Goal: Information Seeking & Learning: Learn about a topic

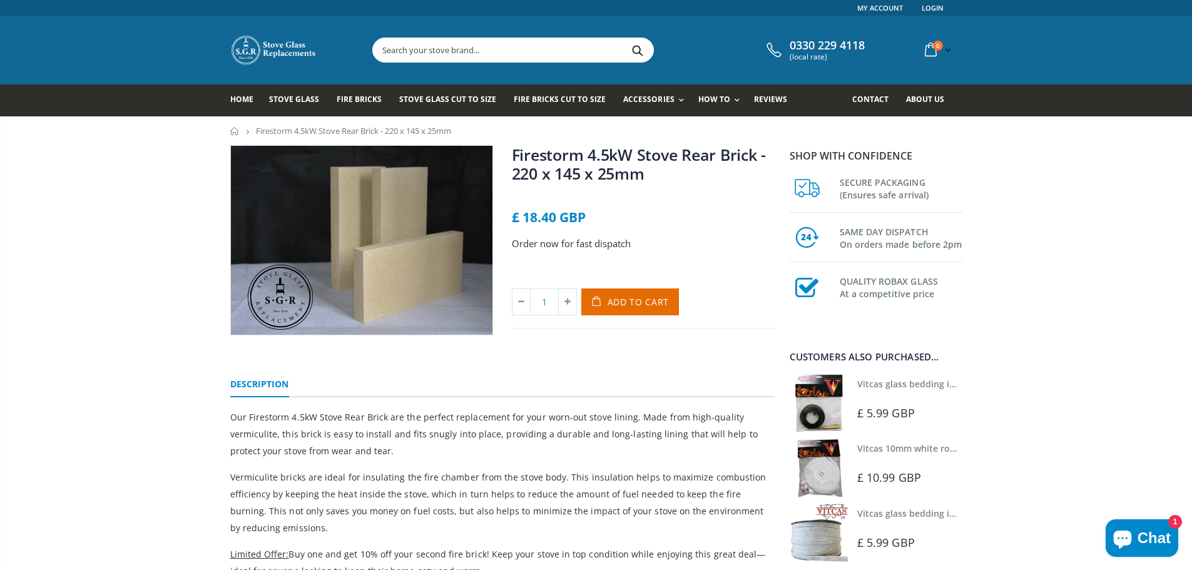
click at [434, 50] on input "text" at bounding box center [583, 50] width 420 height 24
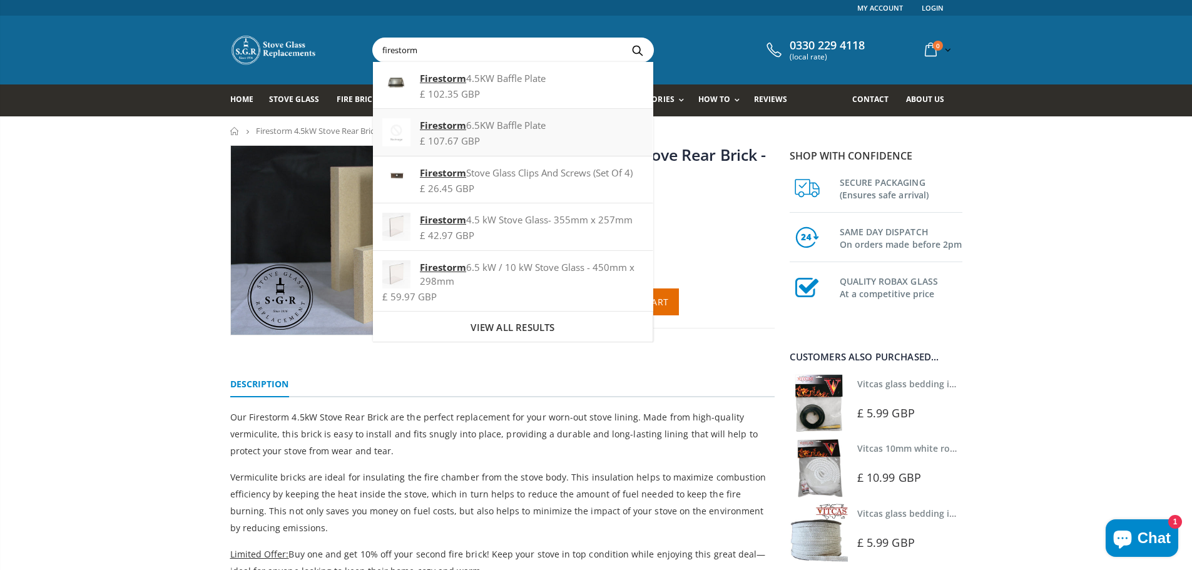
type input "firestorm"
click at [447, 125] on strong "Firestorm" at bounding box center [443, 125] width 46 height 13
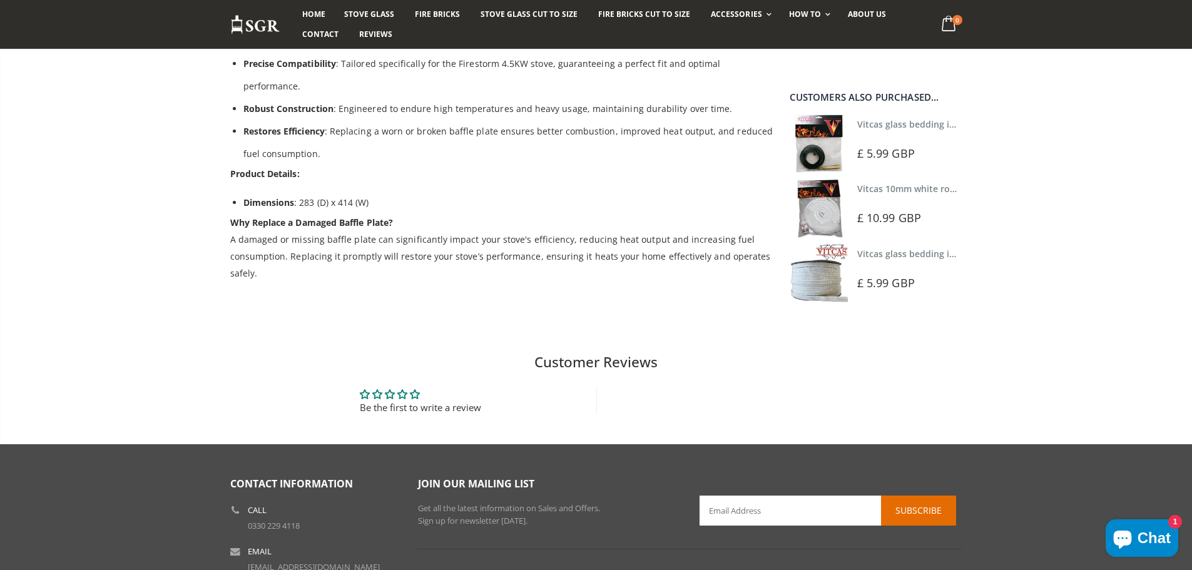
scroll to position [438, 0]
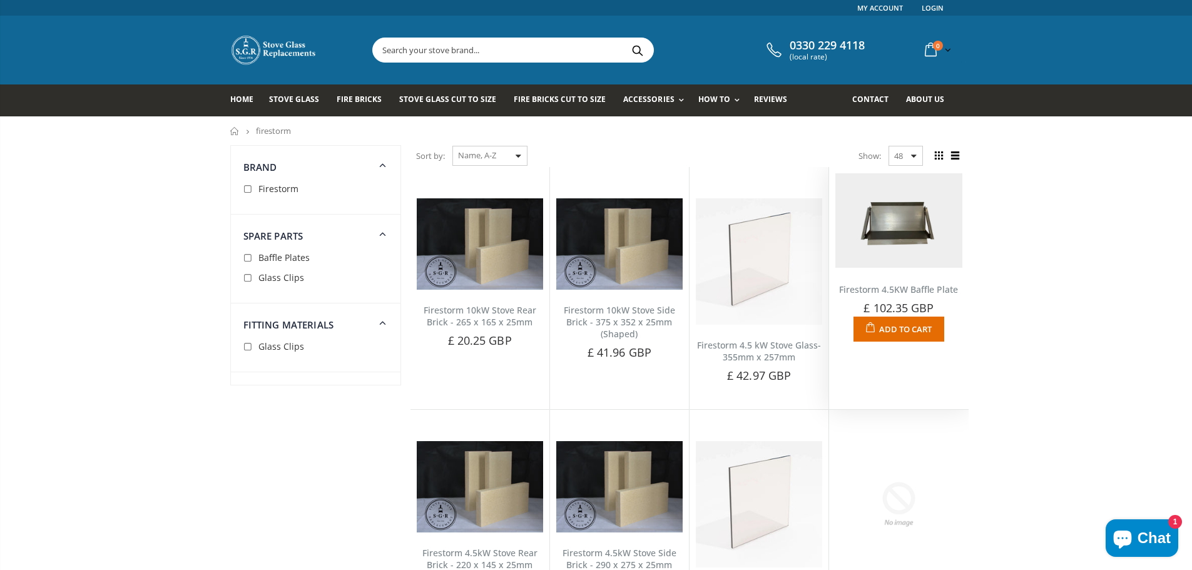
click at [887, 288] on link "Firestorm 4.5KW Baffle Plate" at bounding box center [898, 289] width 119 height 12
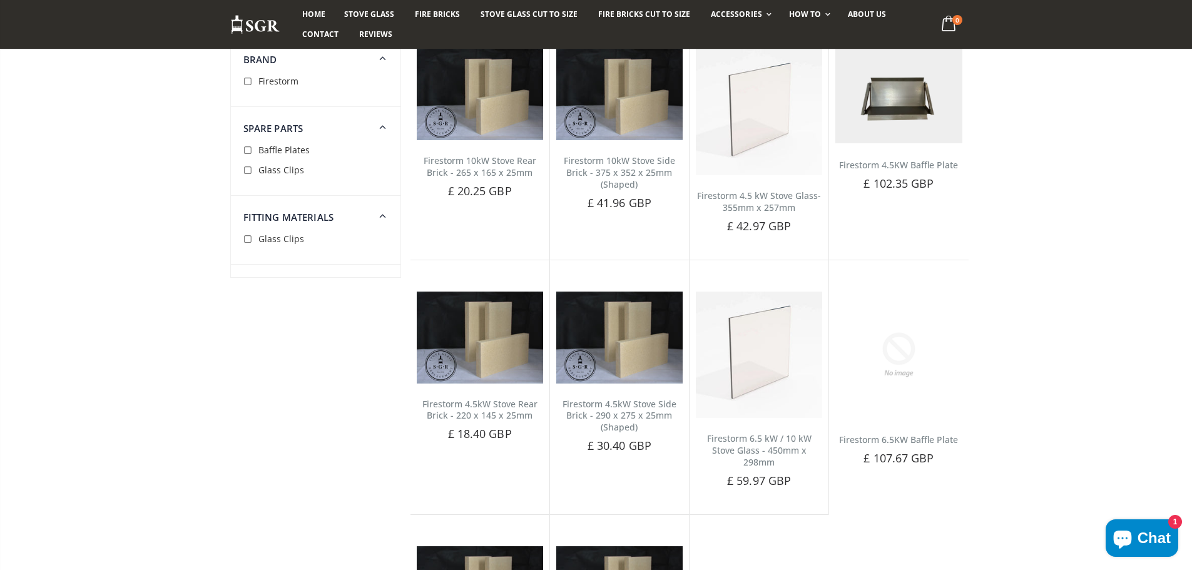
scroll to position [188, 0]
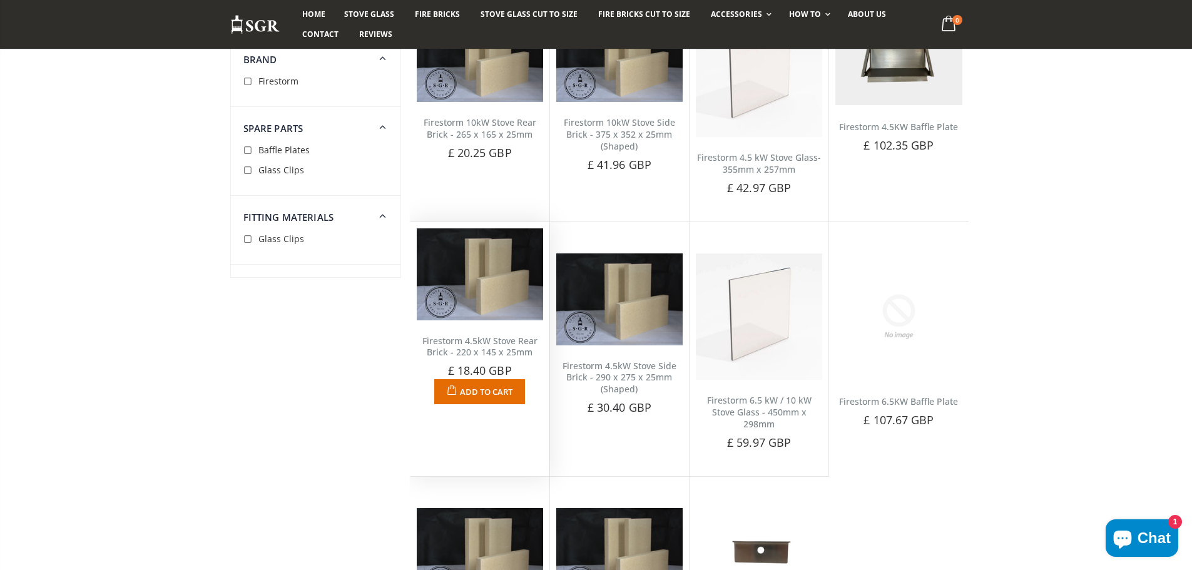
click at [463, 350] on link "Firestorm 4.5kW Stove Rear Brick - 220 x 145 x 25mm" at bounding box center [479, 347] width 115 height 24
